Goal: Transaction & Acquisition: Purchase product/service

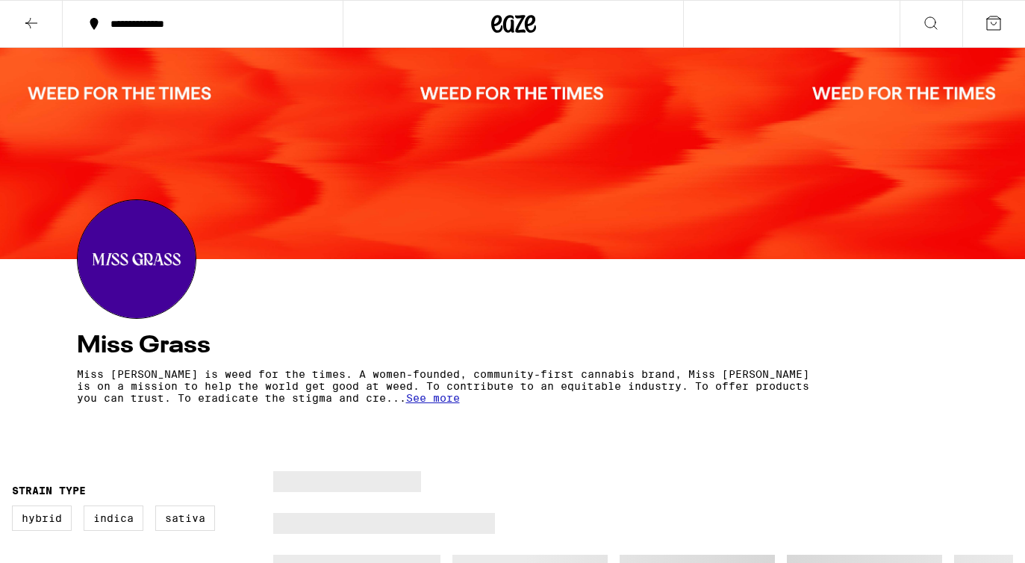
click at [531, 16] on icon at bounding box center [530, 24] width 11 height 18
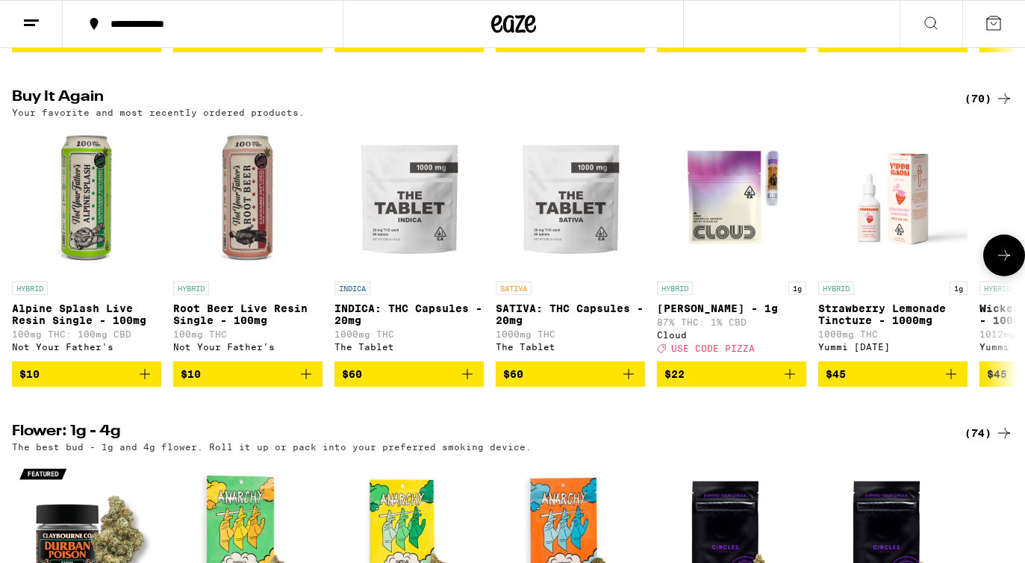
scroll to position [472, 0]
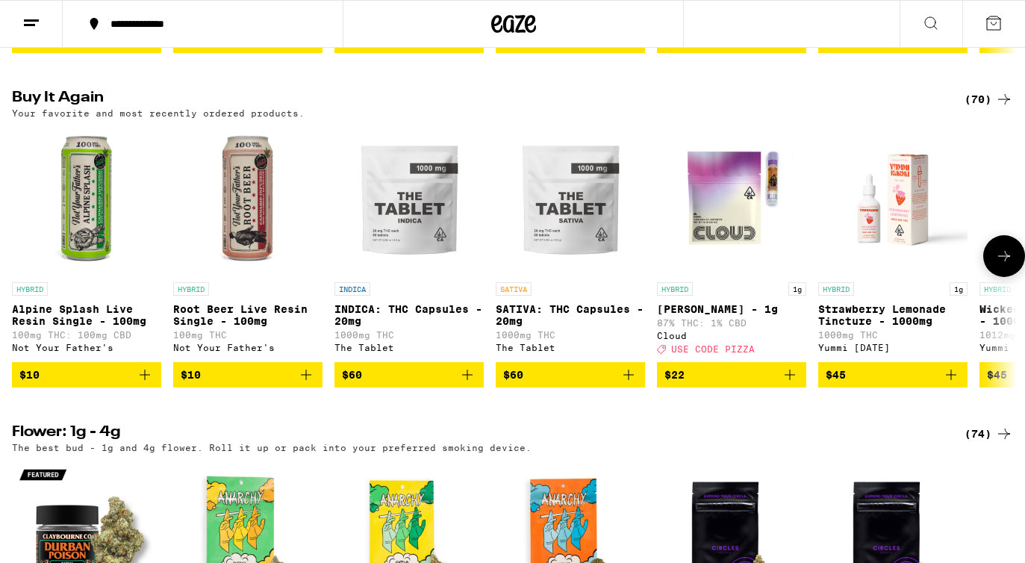
click at [1002, 265] on icon at bounding box center [1004, 256] width 18 height 18
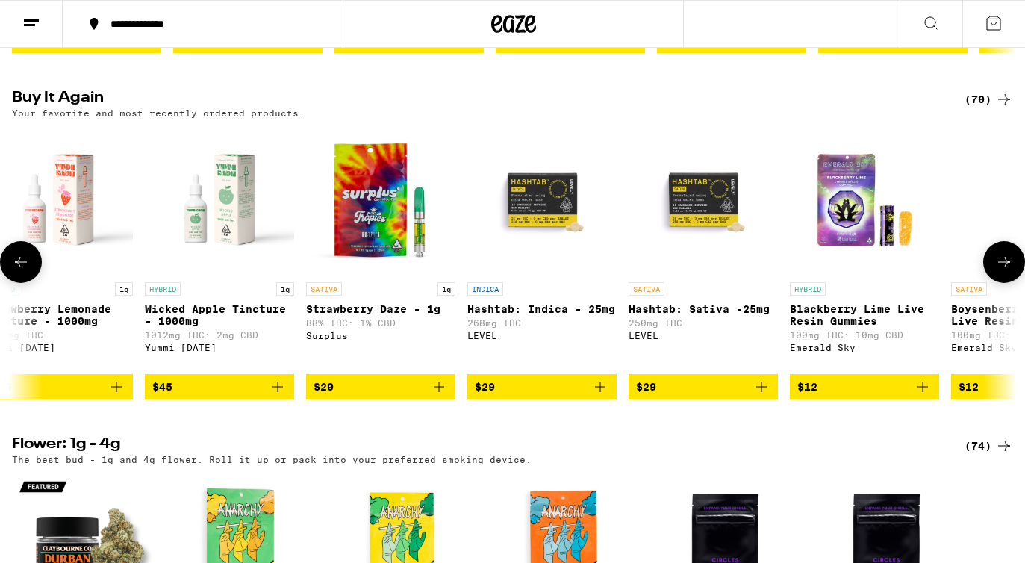
scroll to position [0, 838]
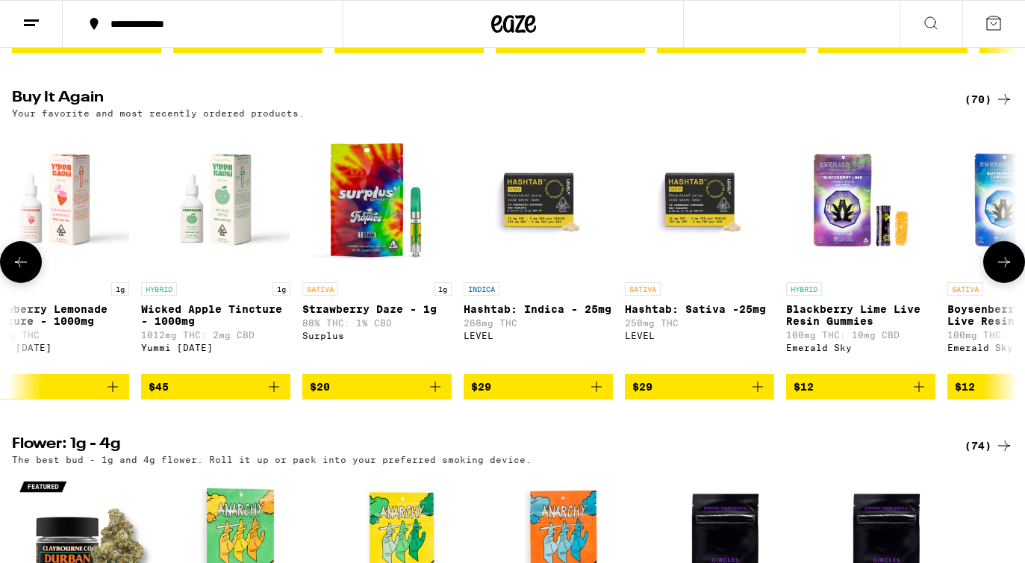
click at [1002, 271] on icon at bounding box center [1004, 262] width 18 height 18
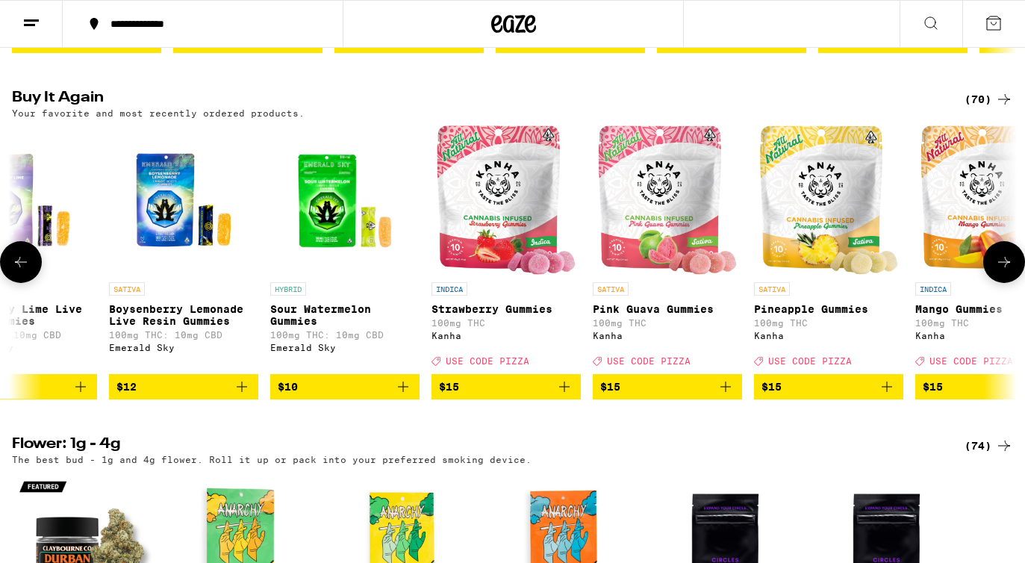
click at [1002, 271] on icon at bounding box center [1004, 262] width 18 height 18
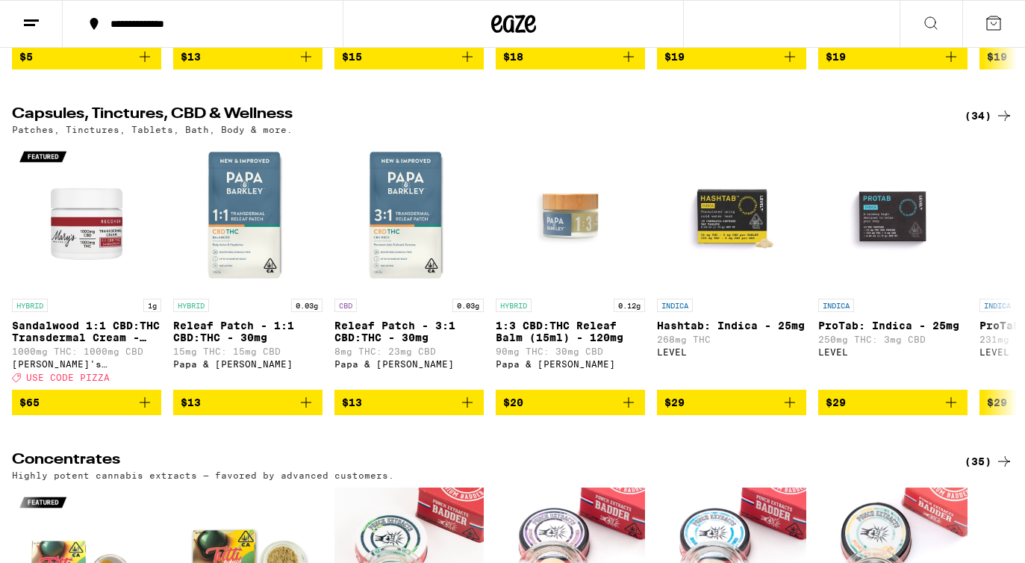
scroll to position [4931, 0]
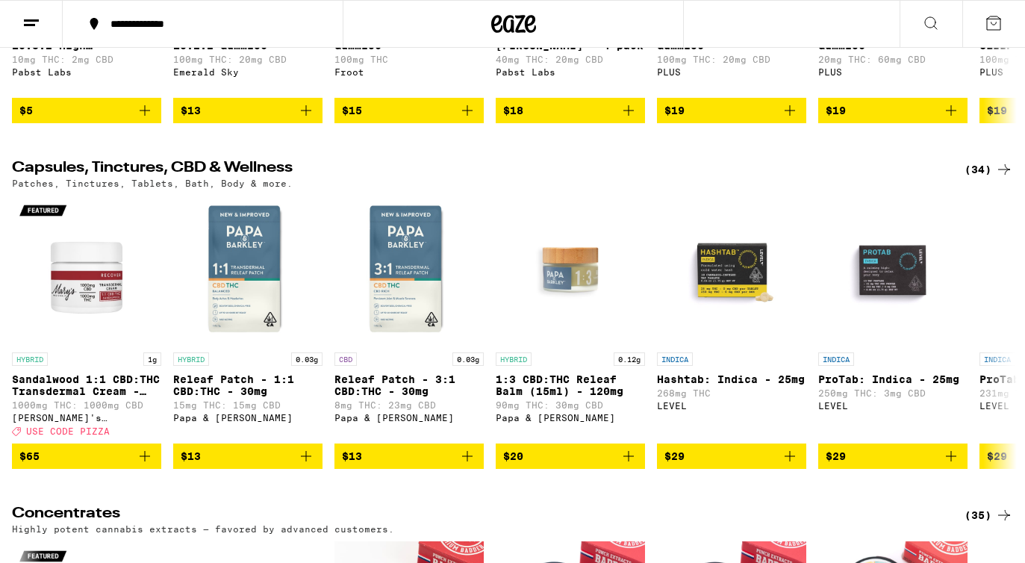
click at [982, 178] on div "(34)" at bounding box center [988, 169] width 49 height 18
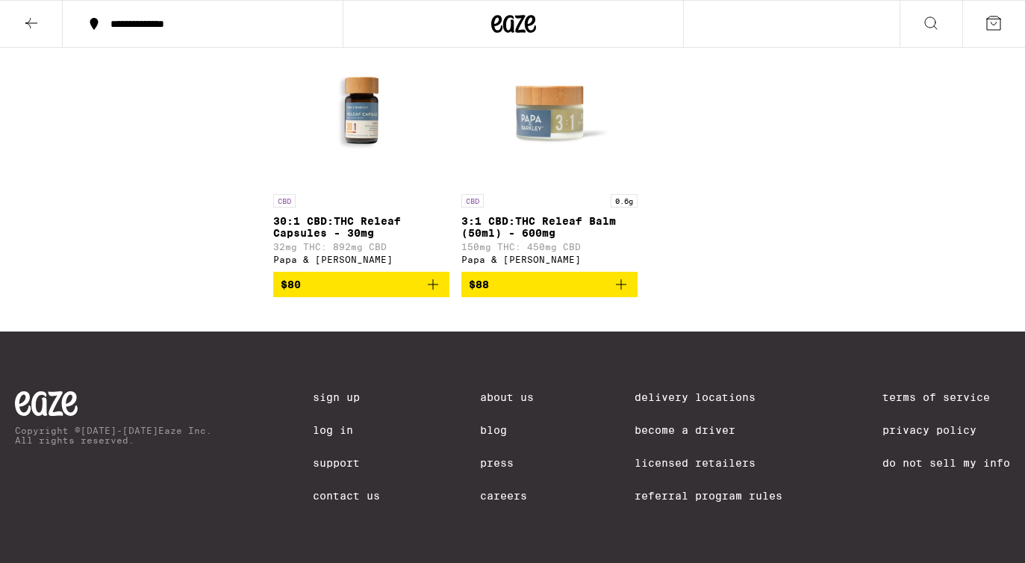
scroll to position [2464, 0]
